Goal: Understand site structure: Grasp the organization and layout of the website

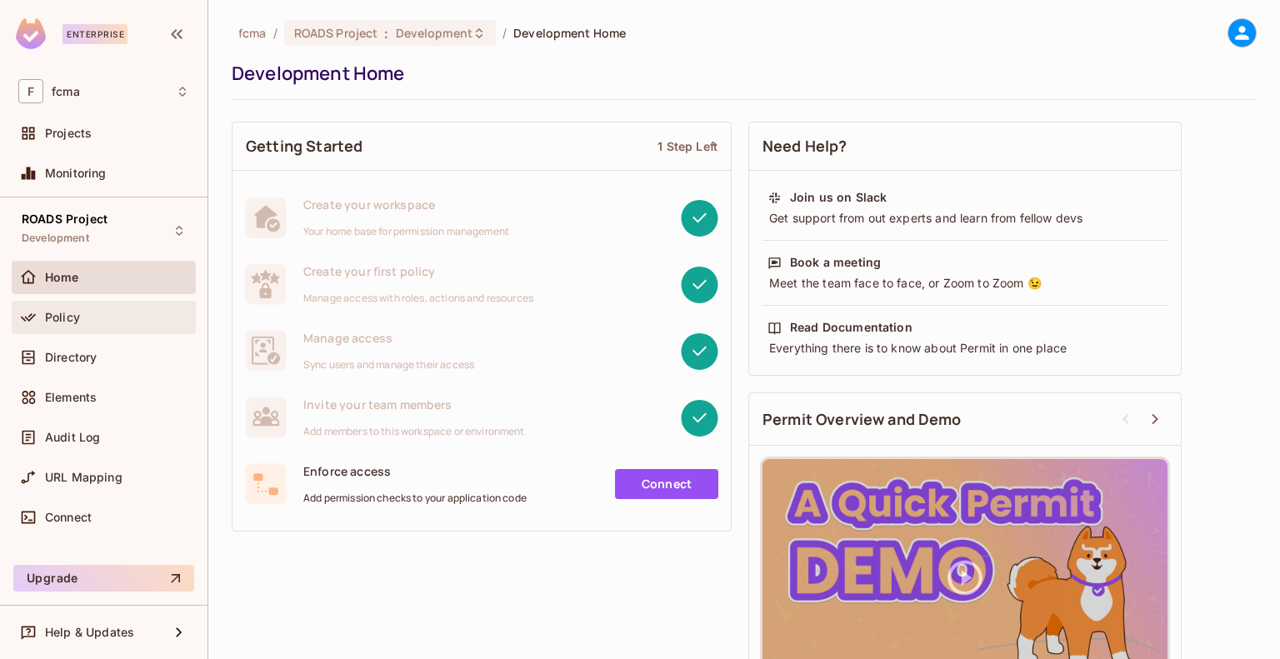
click at [155, 317] on div "Policy" at bounding box center [117, 317] width 144 height 13
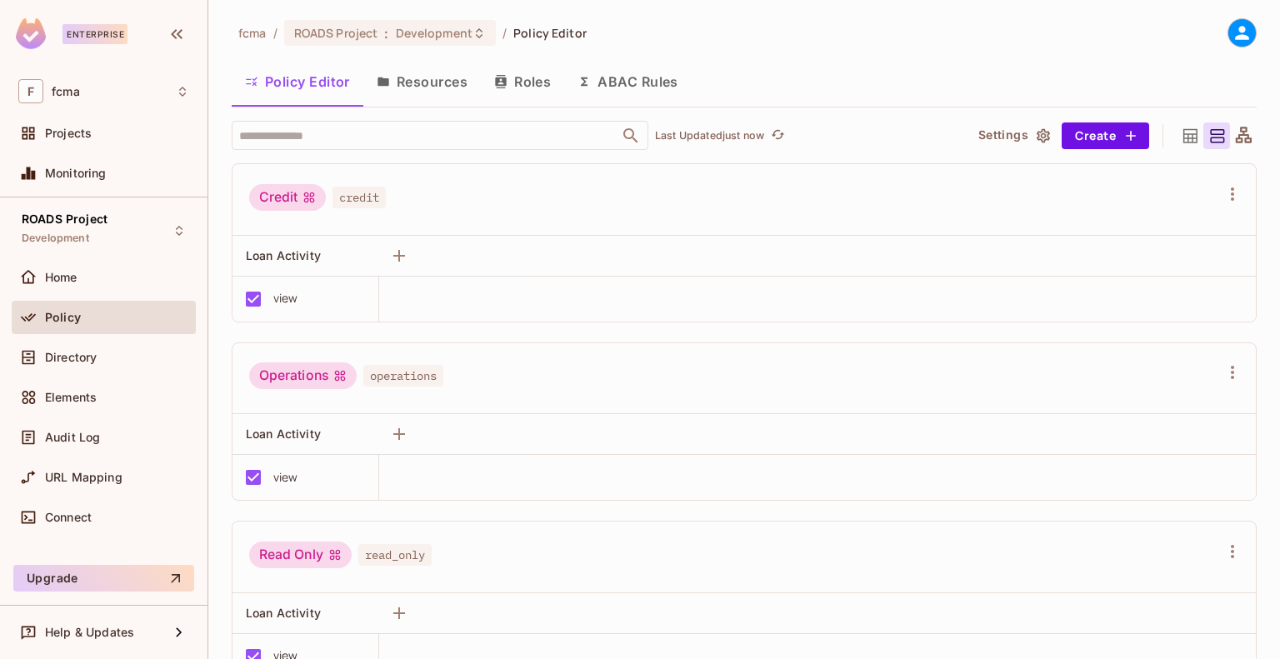
click at [517, 86] on button "Roles" at bounding box center [522, 82] width 83 height 42
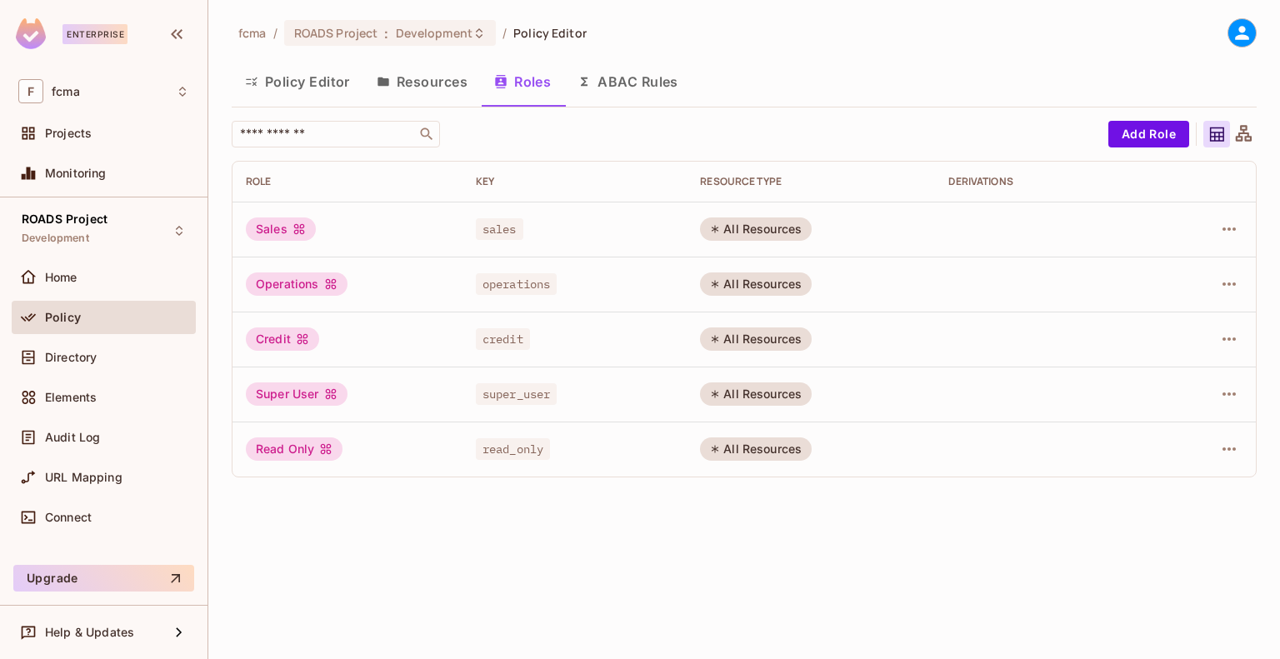
click at [449, 89] on button "Resources" at bounding box center [422, 82] width 118 height 42
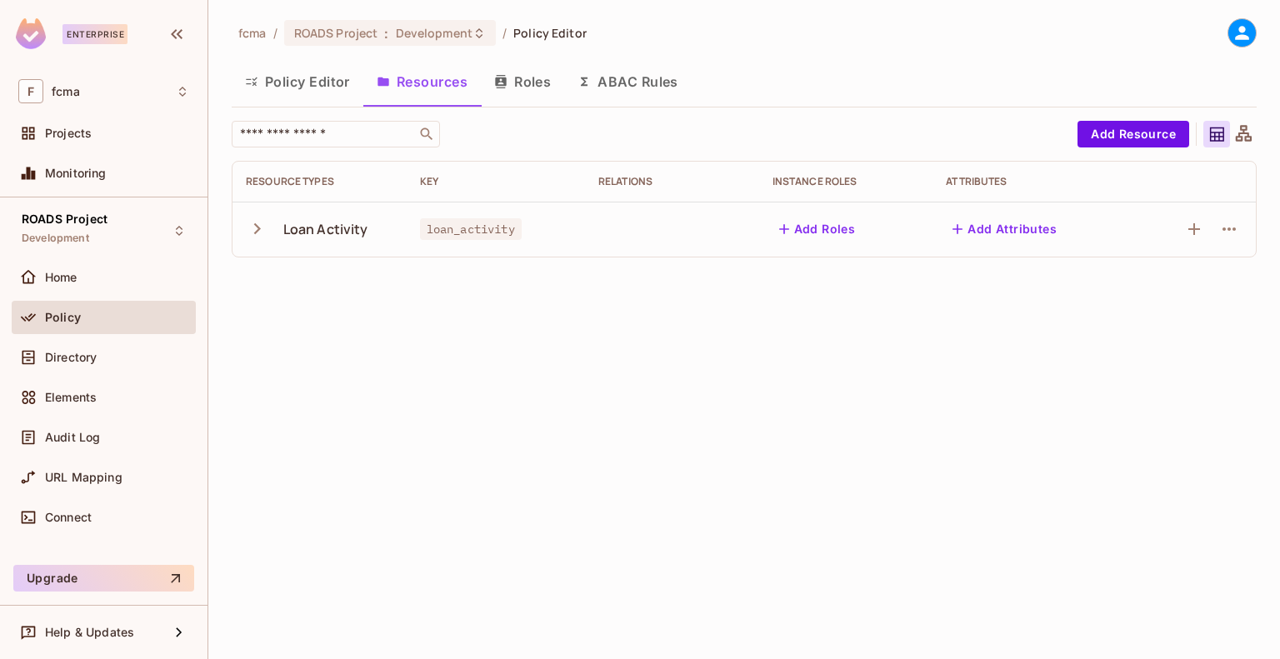
click at [327, 83] on button "Policy Editor" at bounding box center [298, 82] width 132 height 42
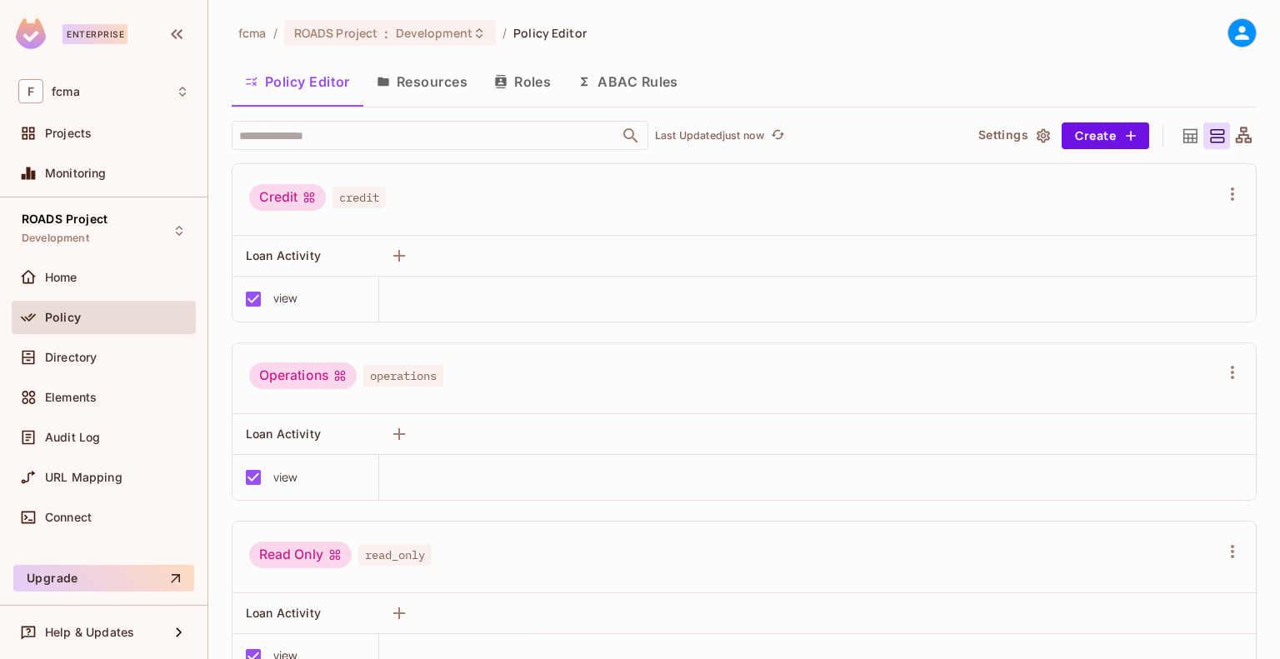
click at [405, 91] on button "Resources" at bounding box center [422, 82] width 118 height 42
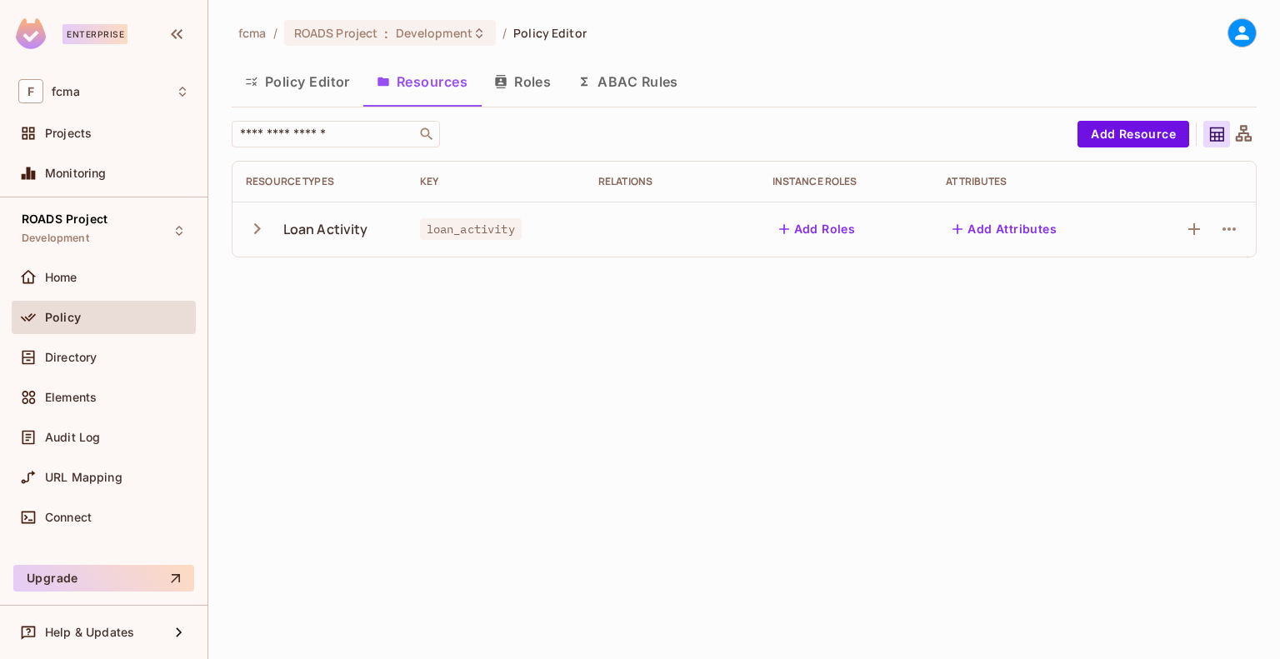
click at [258, 226] on icon "button" at bounding box center [257, 229] width 23 height 23
click at [263, 228] on icon "button" at bounding box center [257, 229] width 23 height 23
click at [276, 96] on button "Policy Editor" at bounding box center [298, 82] width 132 height 42
